Goal: Task Accomplishment & Management: Manage account settings

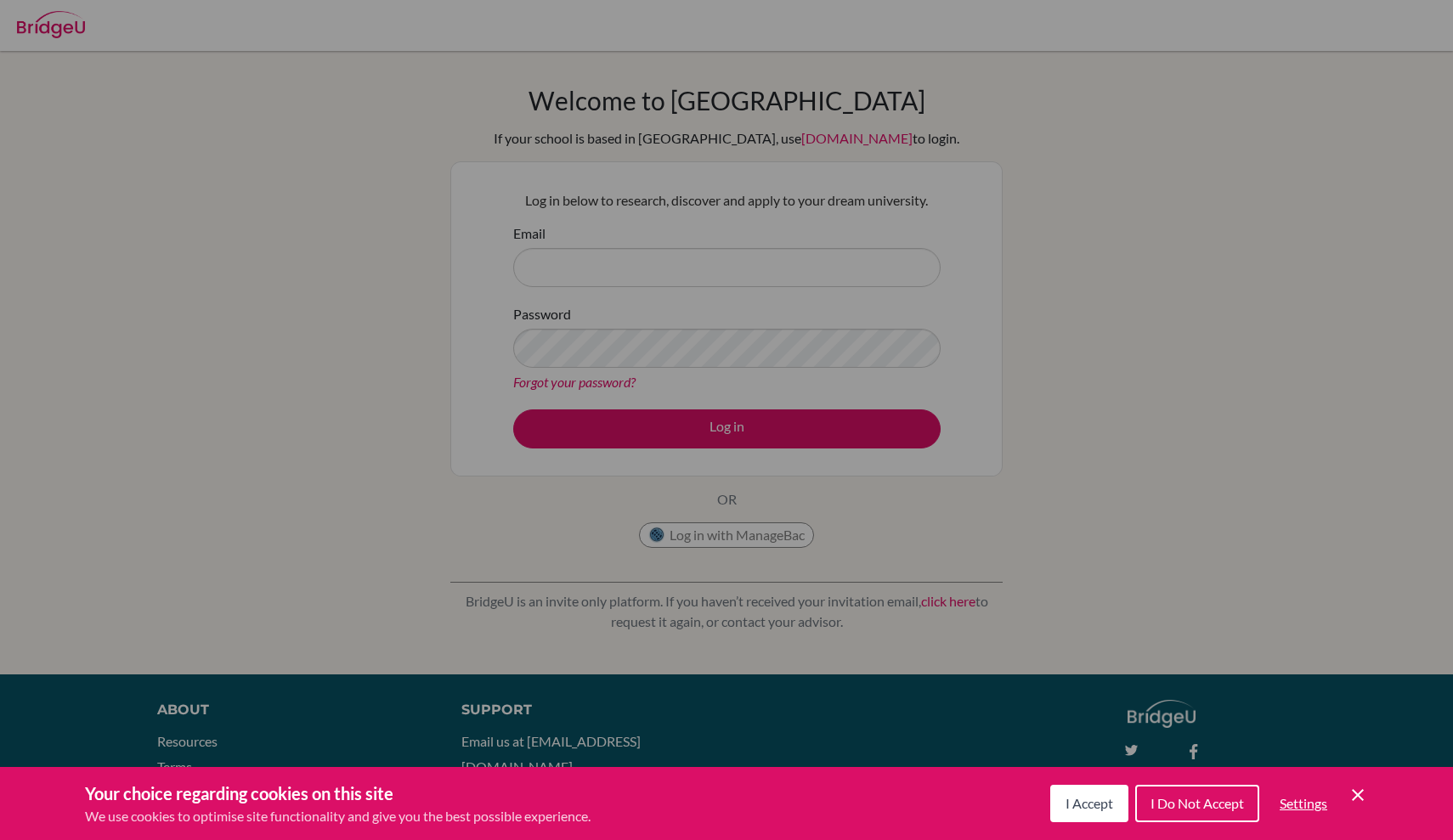
click at [656, 129] on div "Cookie Preferences" at bounding box center [726, 420] width 1453 height 840
click at [605, 314] on div "Cookie Preferences" at bounding box center [726, 420] width 1453 height 840
click at [1164, 805] on span "I Do Not Accept" at bounding box center [1196, 803] width 93 height 16
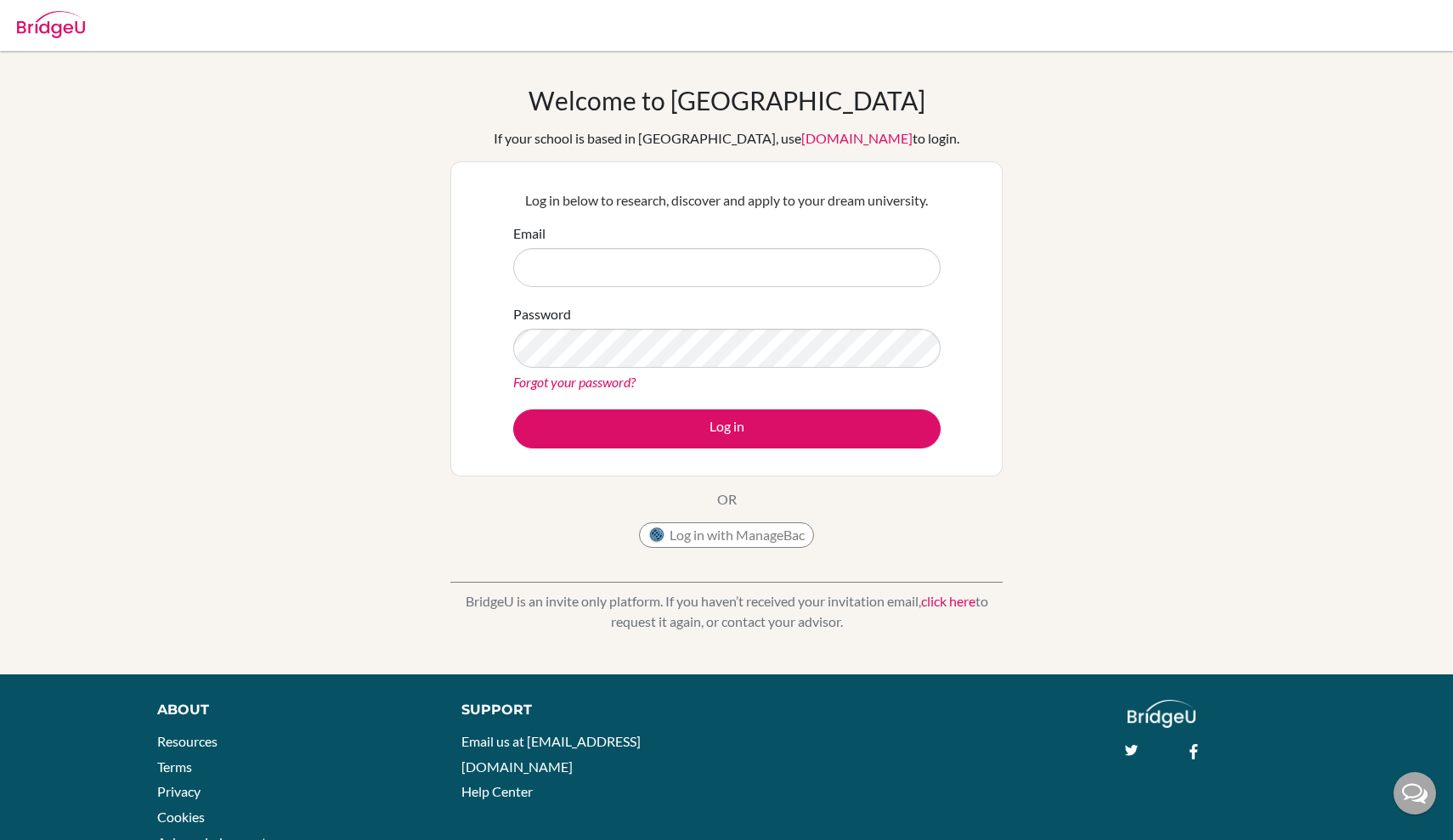
click at [634, 246] on div "Email" at bounding box center [727, 256] width 428 height 63
click at [618, 264] on input "Email" at bounding box center [727, 267] width 428 height 39
type input ";"
type input "valerija"
click at [693, 538] on button "Log in with ManageBac" at bounding box center [726, 536] width 175 height 25
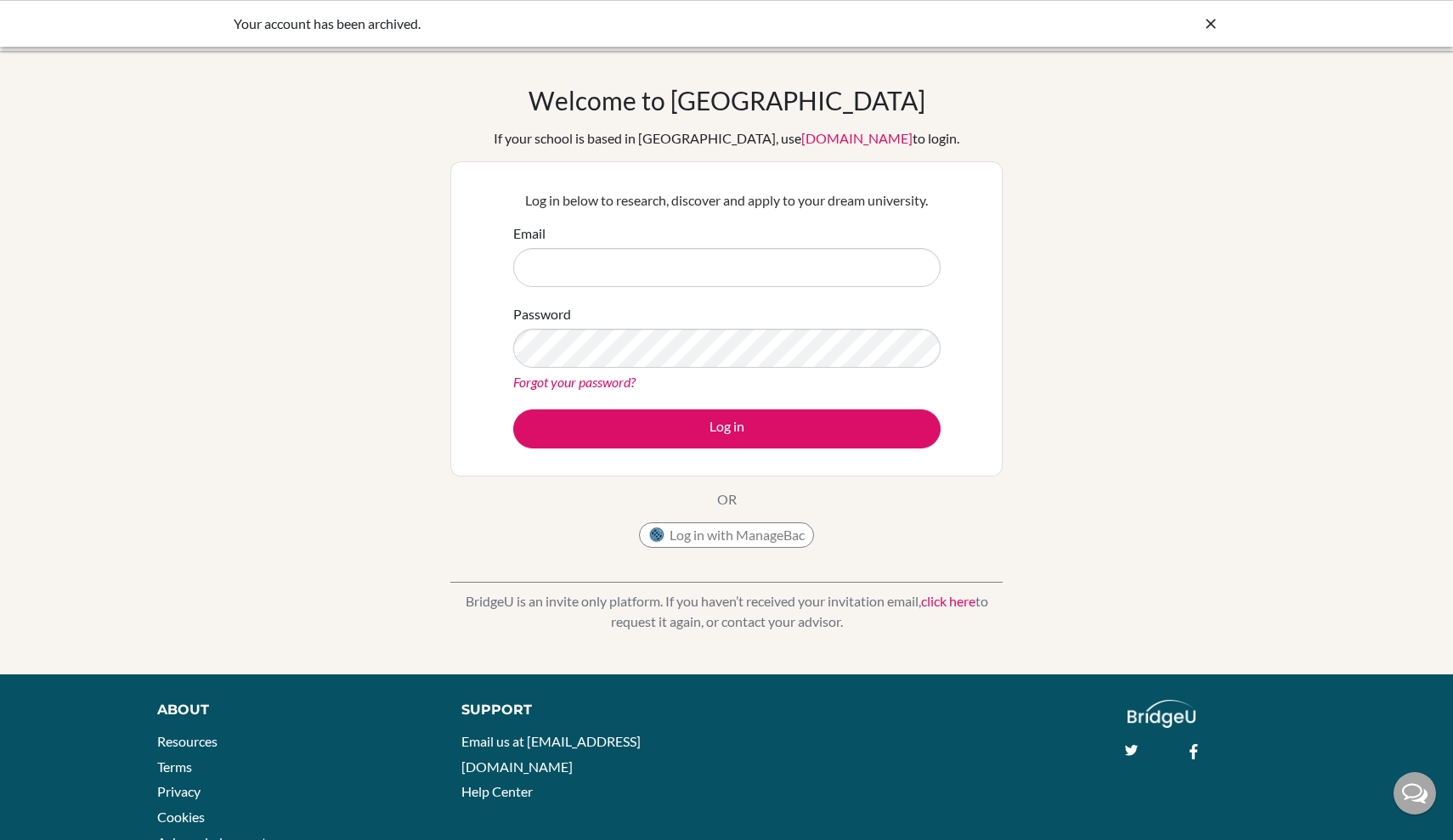
click at [721, 540] on button "Log in with ManageBac" at bounding box center [726, 536] width 175 height 25
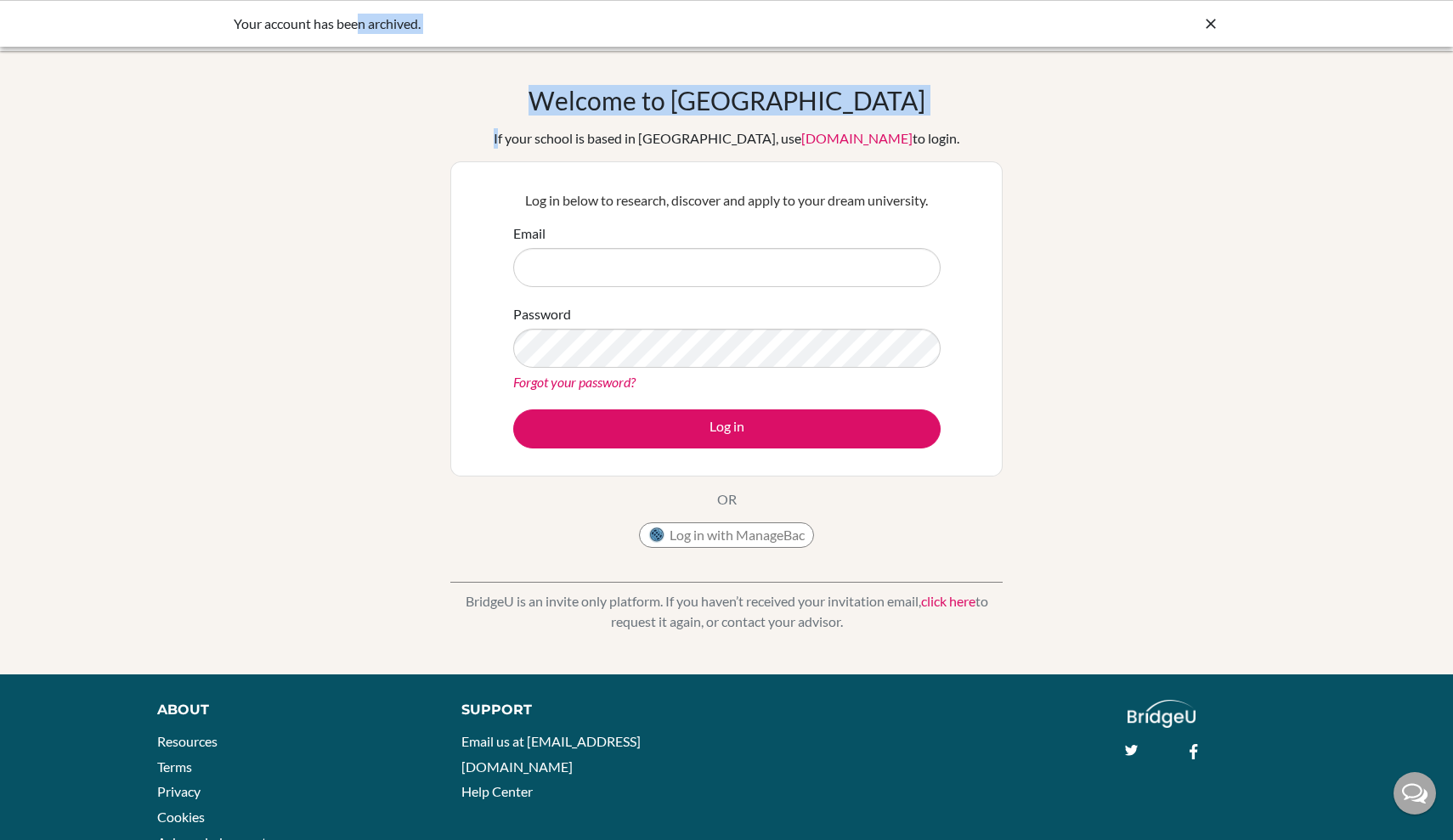
drag, startPoint x: 361, startPoint y: 31, endPoint x: 515, endPoint y: 52, distance: 155.4
click at [515, 52] on body "Your account has been archived. Your browser is not supported by BridgeU. Pleas…" at bounding box center [726, 420] width 1453 height 840
click at [469, 26] on div "Your account has been archived." at bounding box center [599, 24] width 731 height 20
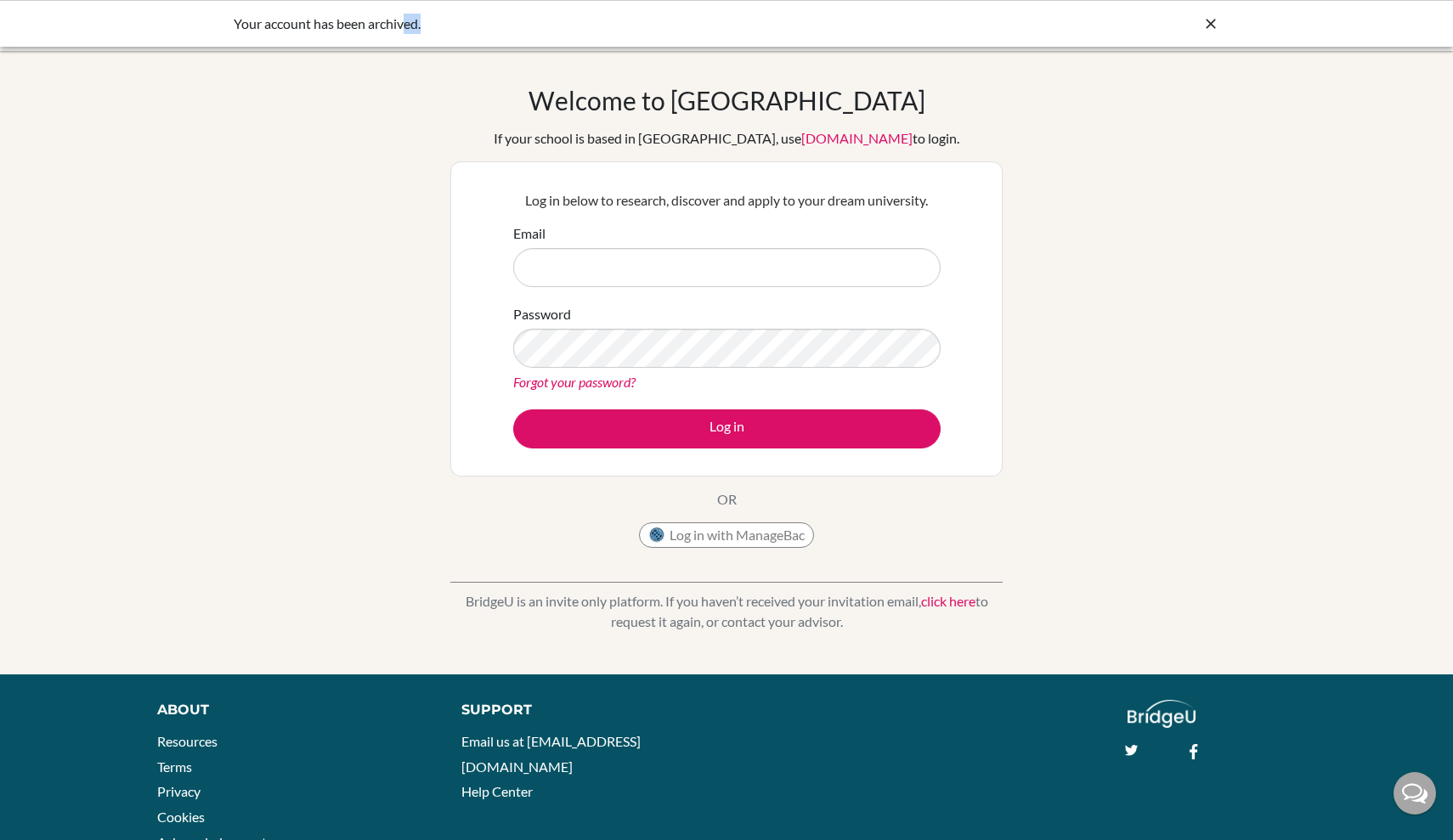
drag, startPoint x: 457, startPoint y: 26, endPoint x: 409, endPoint y: 25, distance: 48.0
click at [409, 25] on div "Your account has been archived." at bounding box center [599, 24] width 731 height 20
drag, startPoint x: 366, startPoint y: 25, endPoint x: 421, endPoint y: 29, distance: 55.1
click at [421, 29] on div "Your account has been archived." at bounding box center [599, 24] width 731 height 20
click at [405, 129] on div "Welcome to BridgeU If your school is based in China, use app.bridge-u.com.cn to…" at bounding box center [726, 362] width 1453 height 555
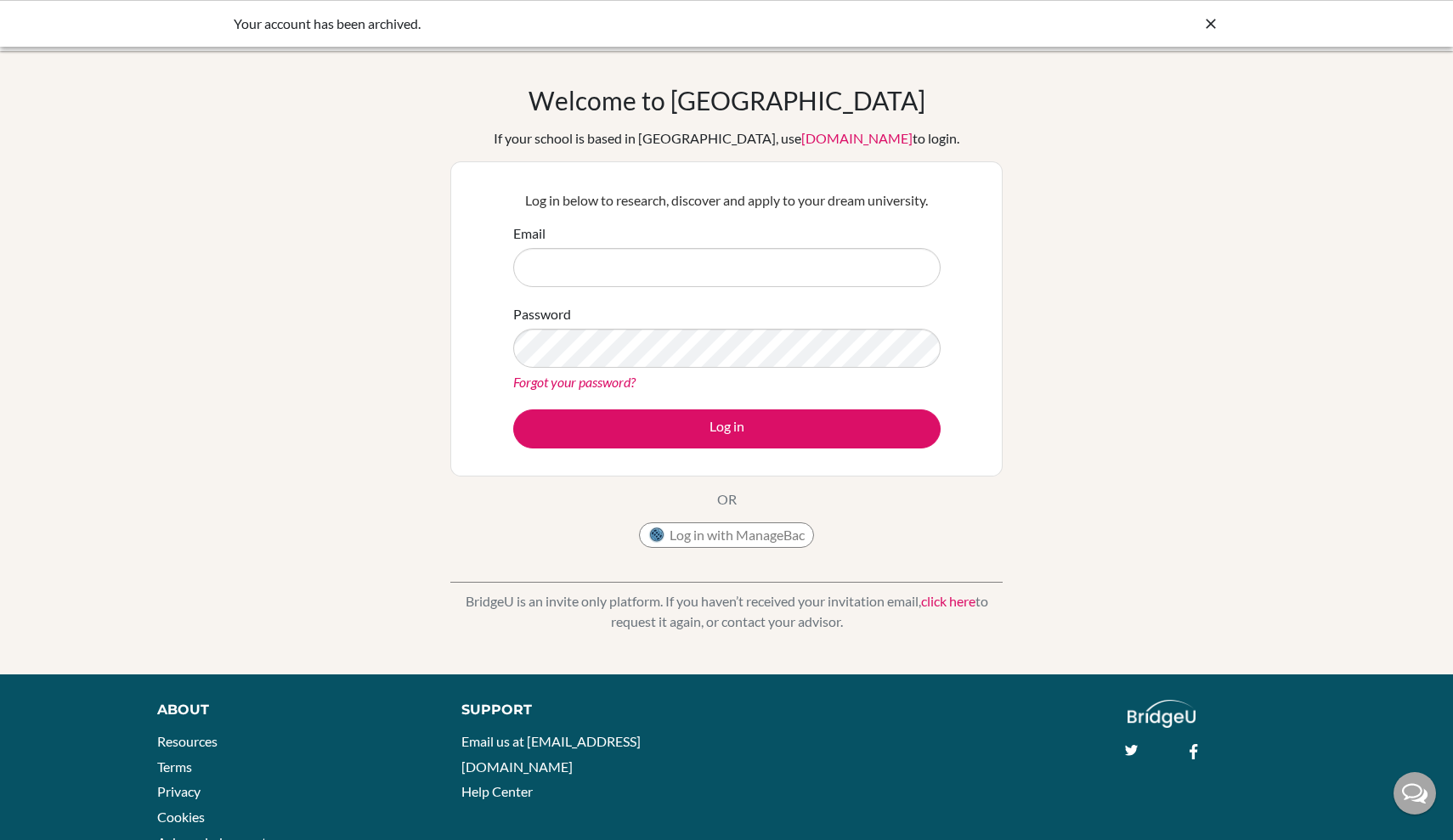
click at [1214, 24] on icon at bounding box center [1211, 24] width 17 height 17
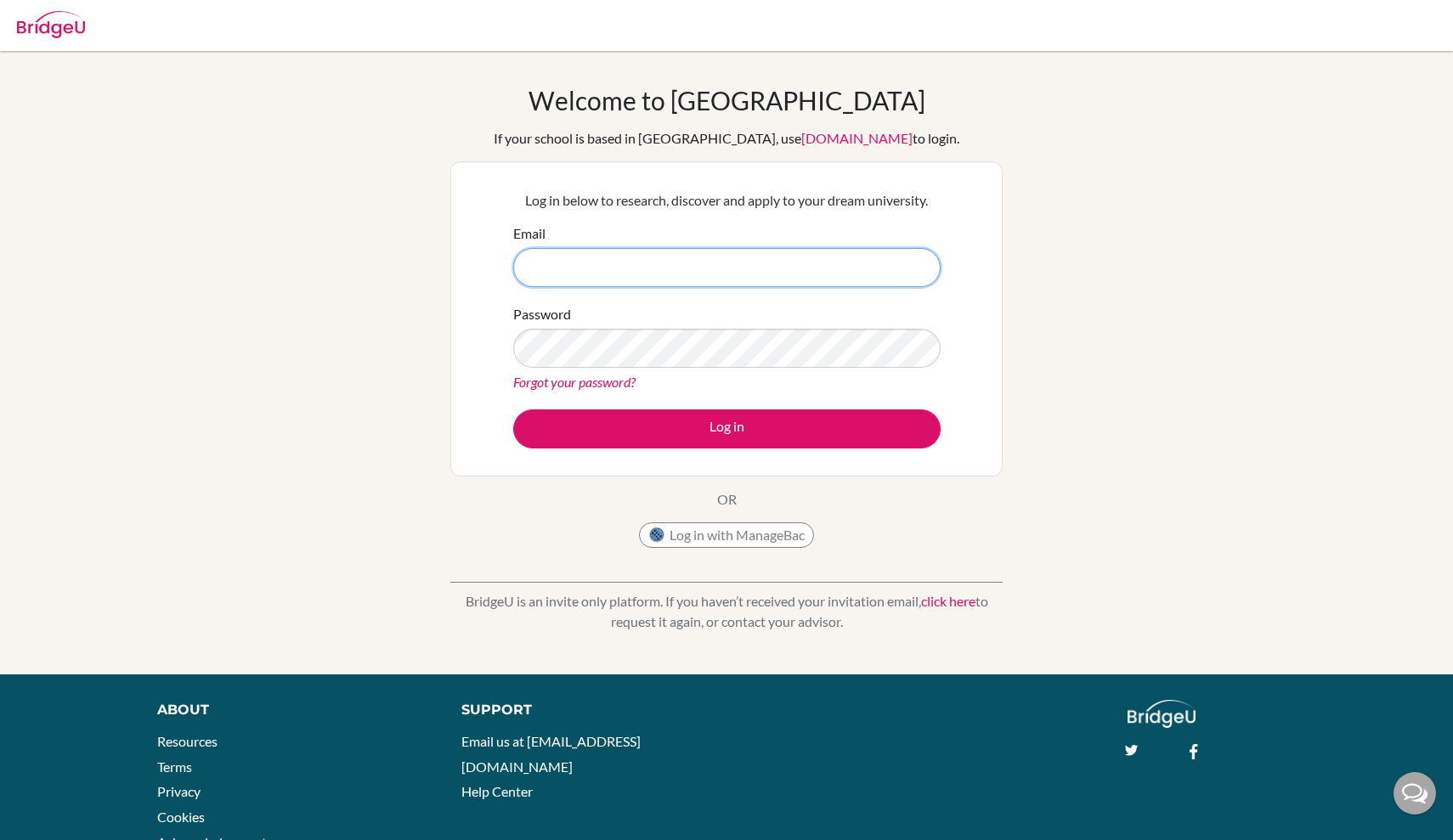
click at [682, 281] on input "Email" at bounding box center [727, 267] width 428 height 39
